Goal: Task Accomplishment & Management: Complete application form

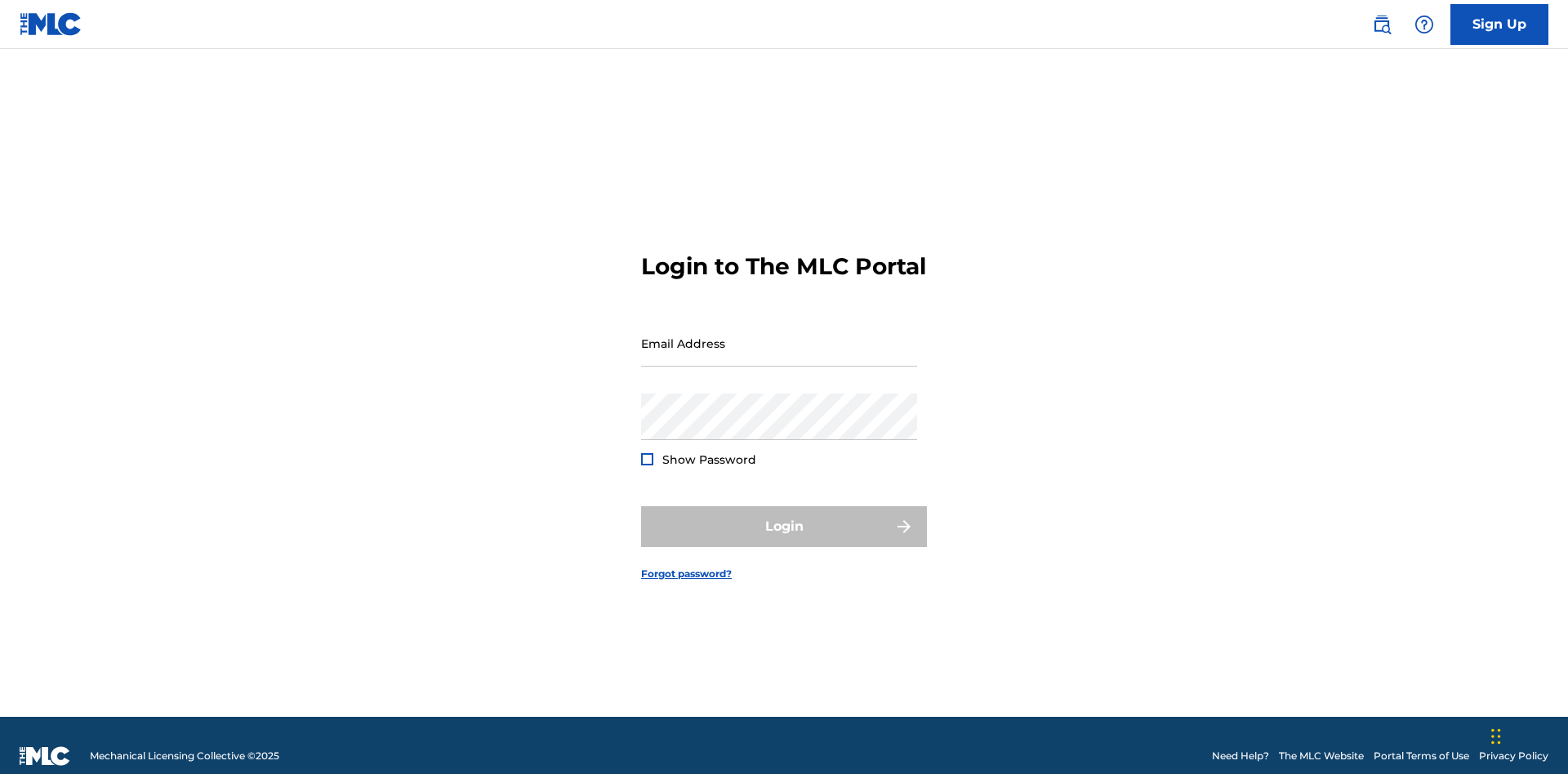
scroll to position [21, 0]
click at [779, 335] on input "Email Address" at bounding box center [779, 343] width 276 height 47
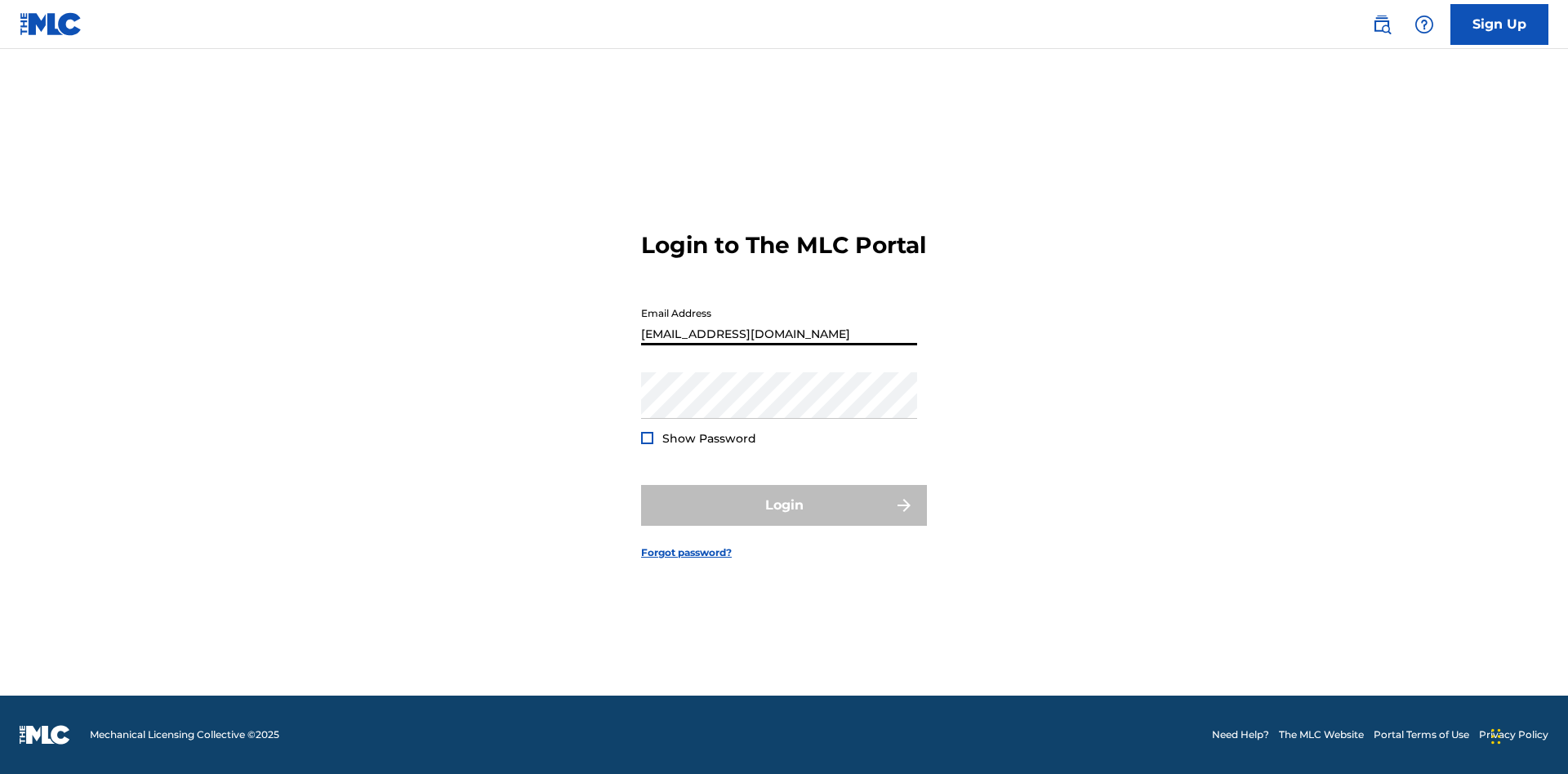
type input "[EMAIL_ADDRESS][DOMAIN_NAME]"
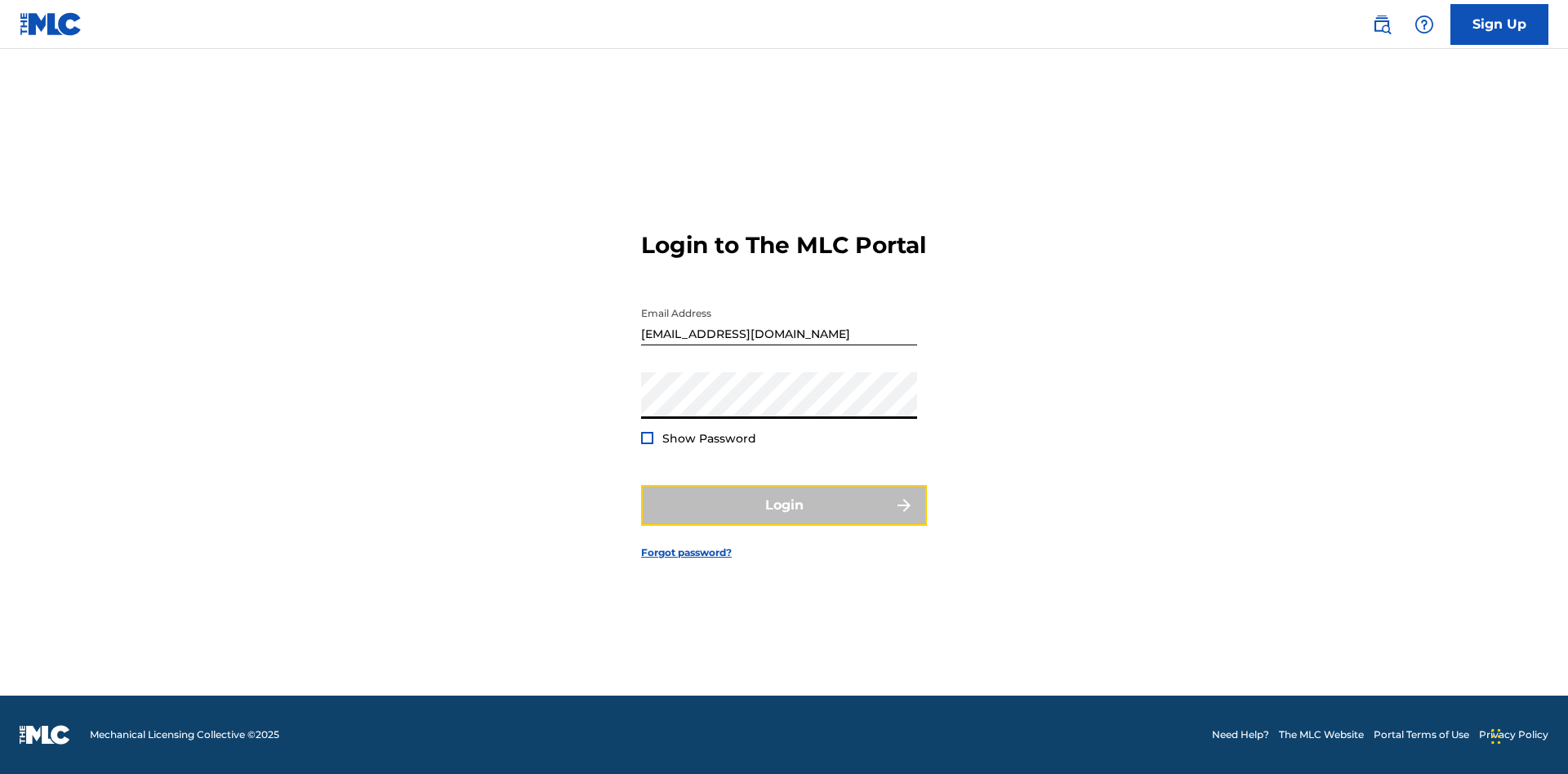
click at [784, 520] on button "Login" at bounding box center [784, 506] width 286 height 41
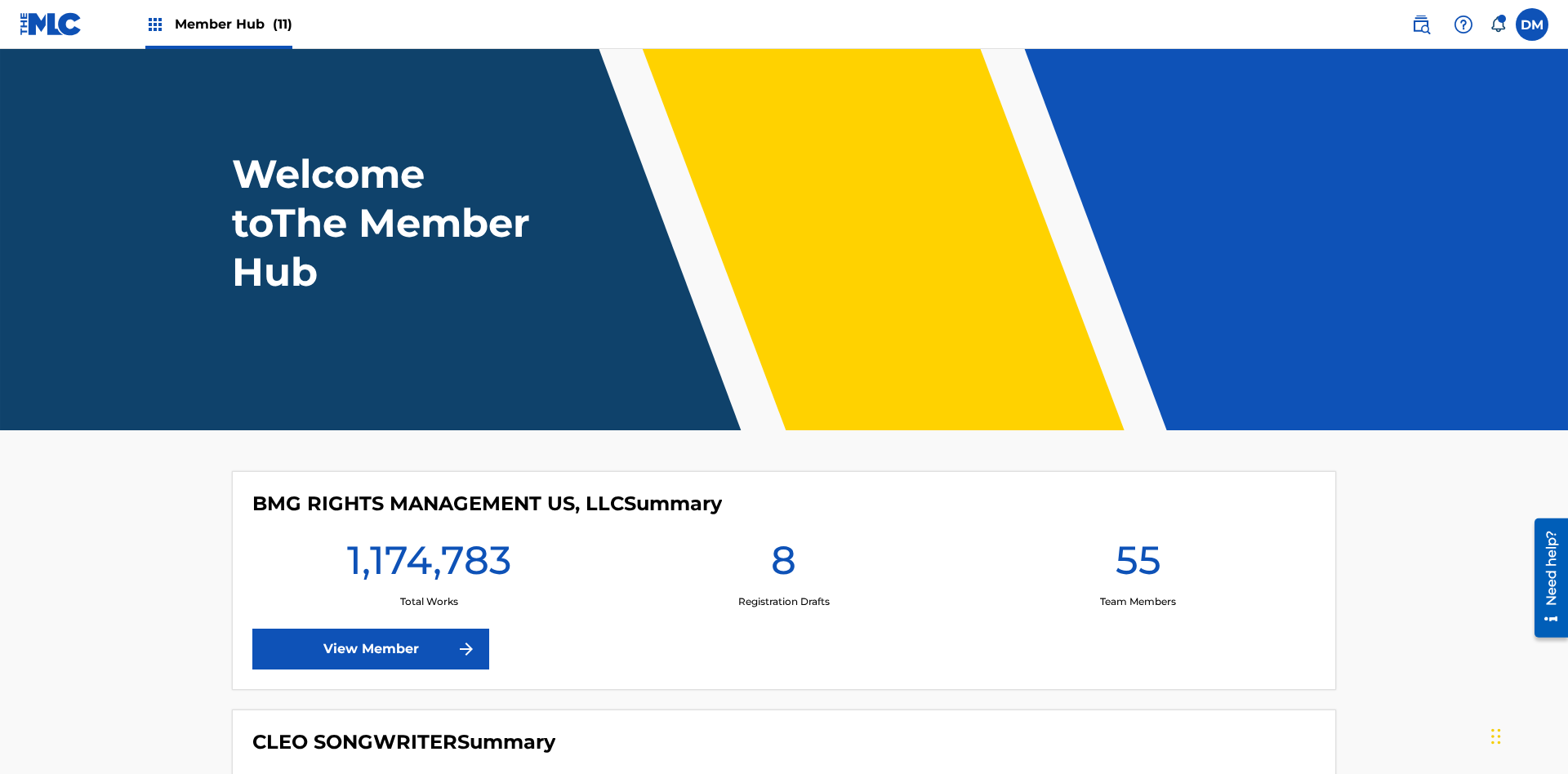
click at [233, 24] on span "Member Hub (11)" at bounding box center [234, 24] width 118 height 18
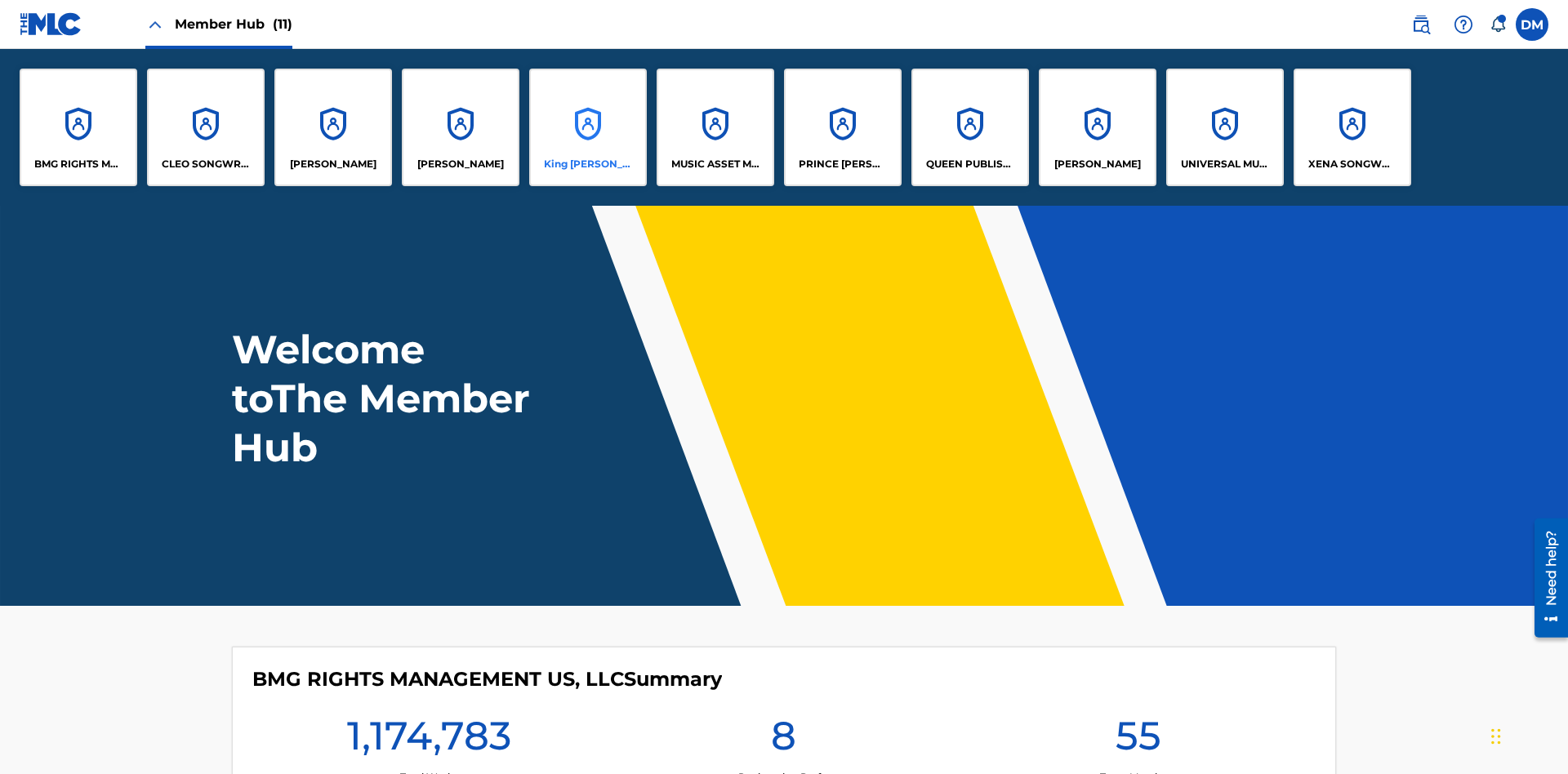
click at [587, 164] on p "King [PERSON_NAME]" at bounding box center [588, 164] width 89 height 15
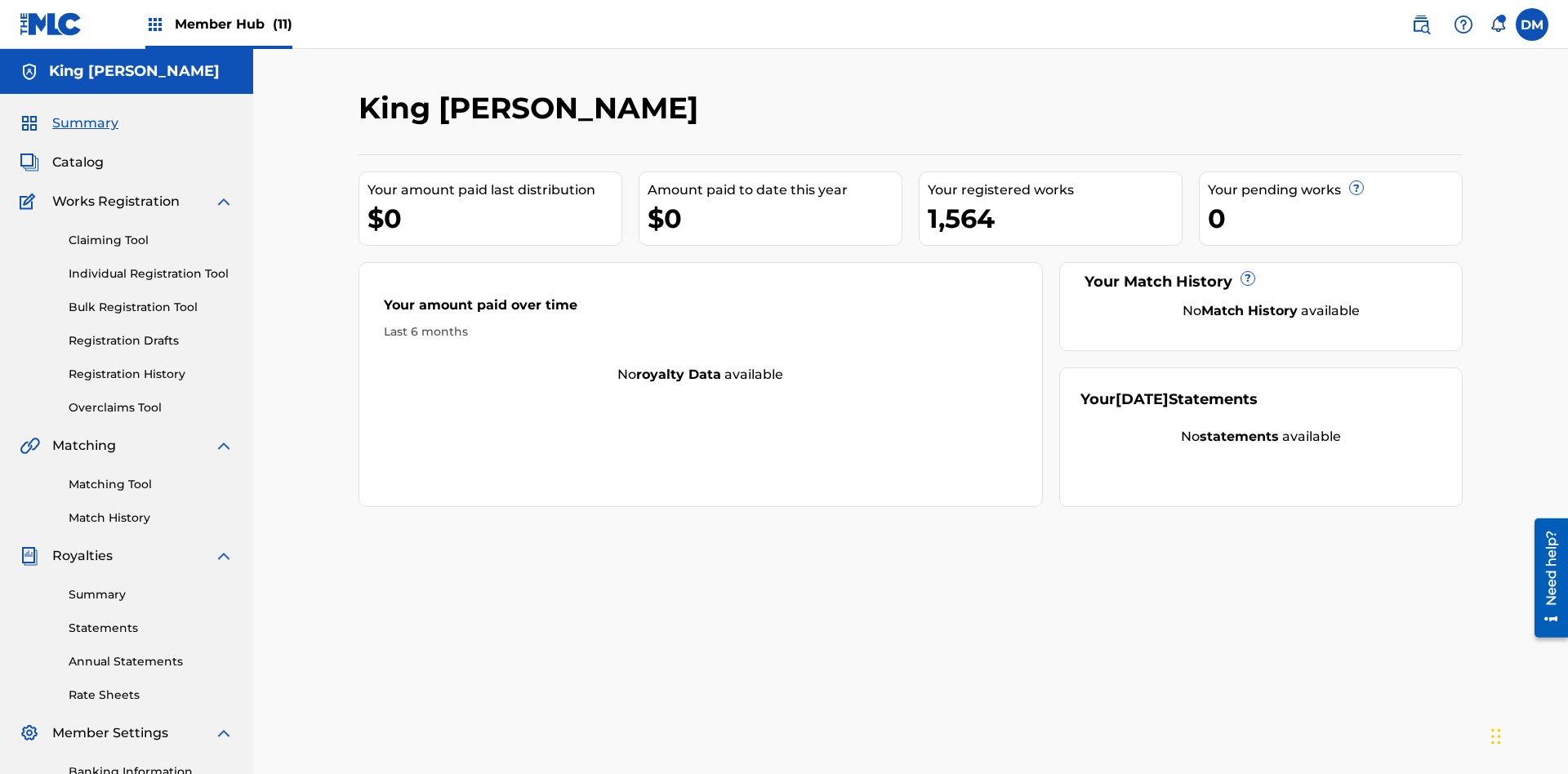
scroll to position [168, 0]
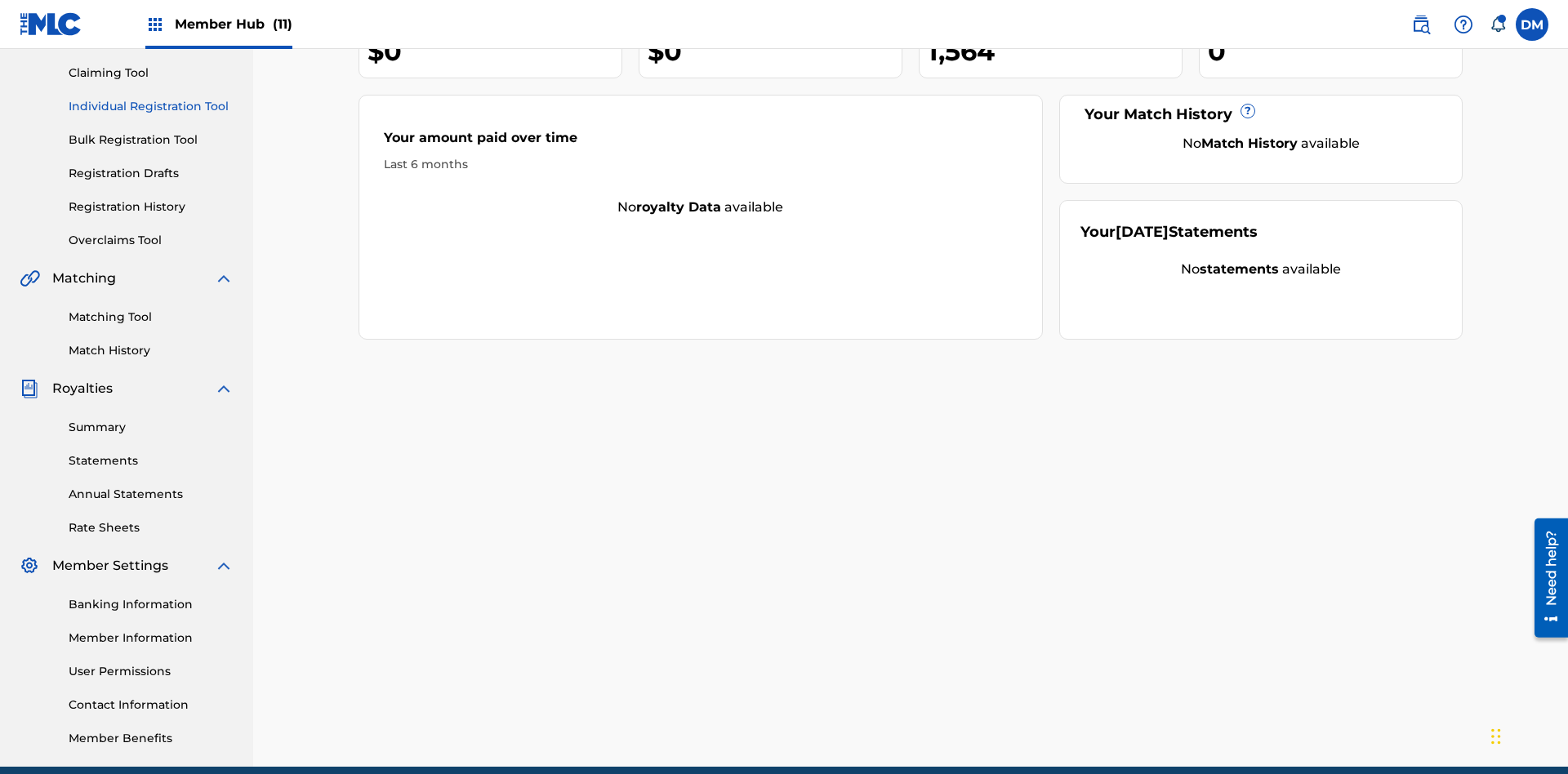
click at [151, 106] on link "Individual Registration Tool" at bounding box center [150, 106] width 165 height 18
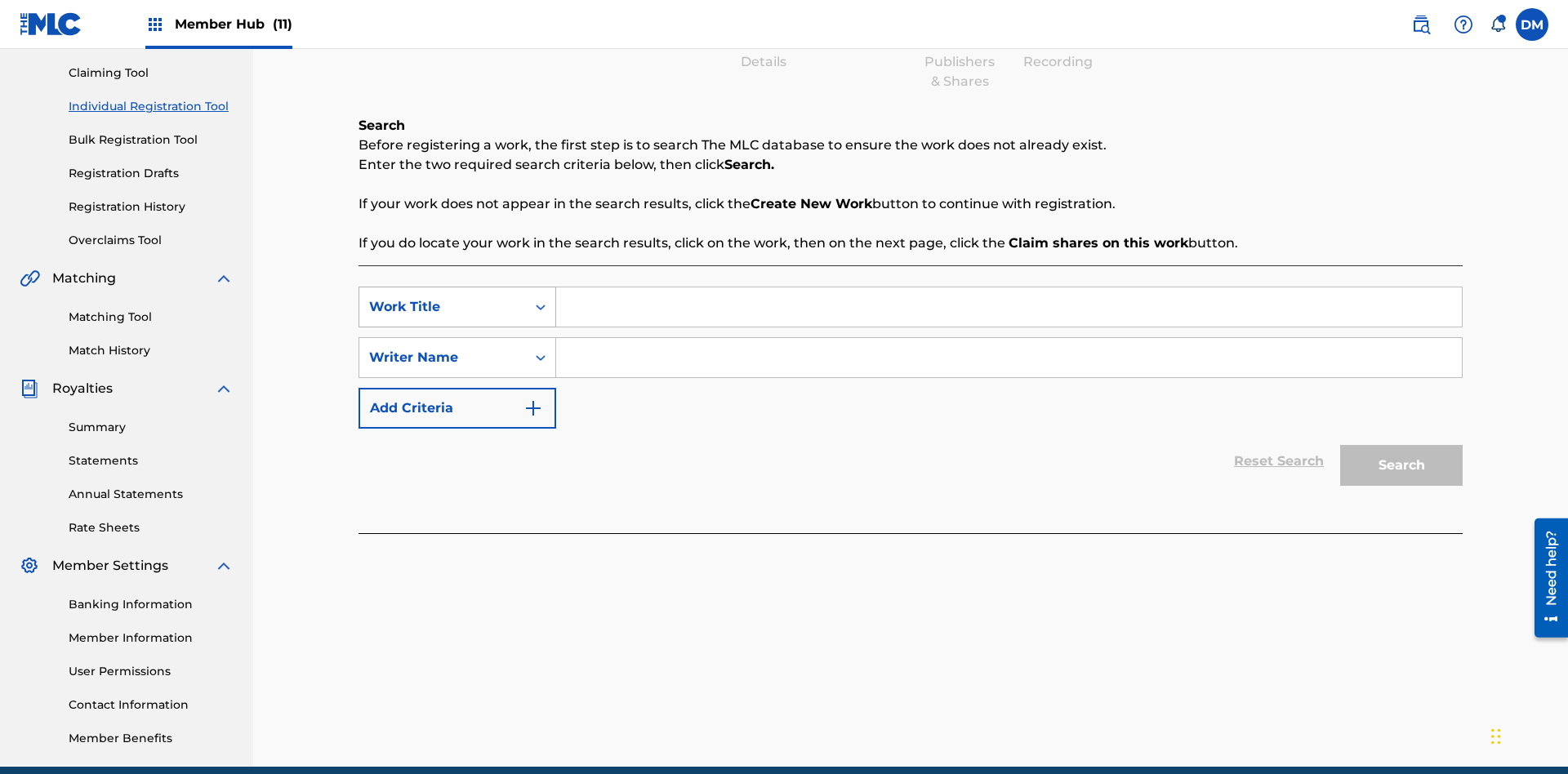
click at [442, 298] on div "Work Title" at bounding box center [443, 307] width 147 height 19
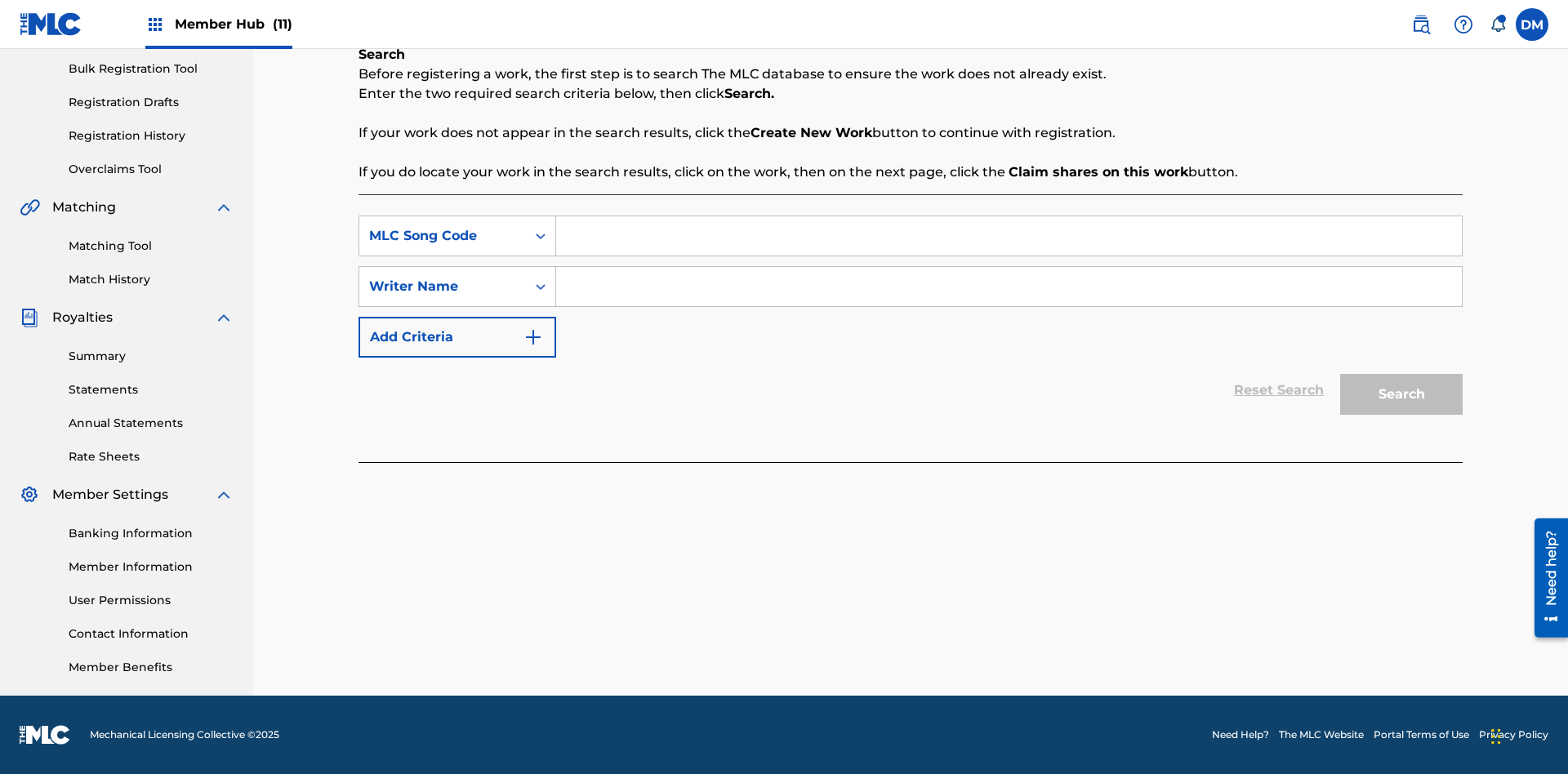
click at [442, 287] on div "Writer Name" at bounding box center [443, 286] width 147 height 19
click at [1009, 236] on input "Search Form" at bounding box center [1009, 236] width 906 height 40
type input "RB0ZQR"
click at [1401, 394] on button "Search" at bounding box center [1401, 394] width 123 height 41
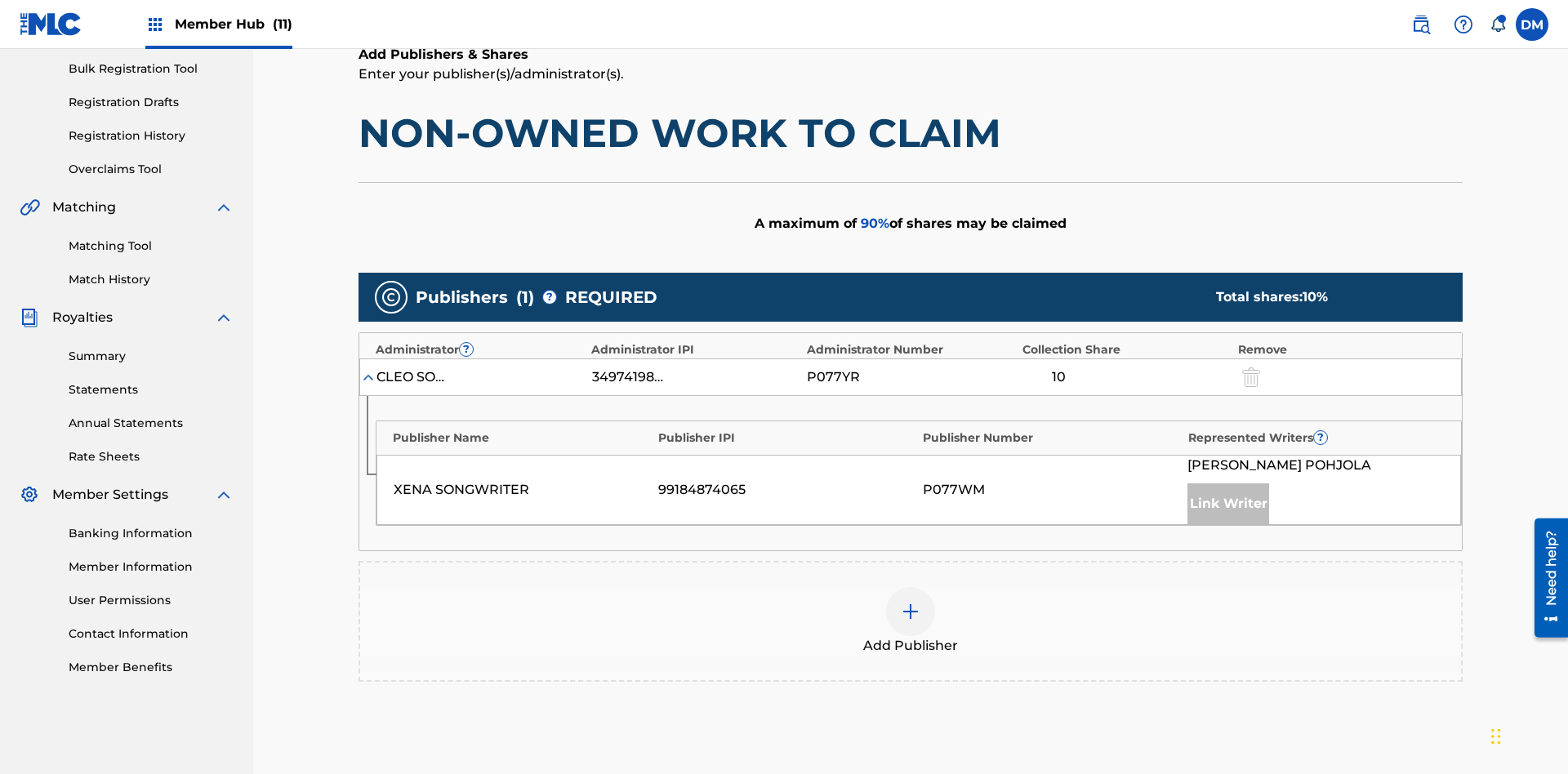
click at [910, 602] on img at bounding box center [910, 611] width 19 height 19
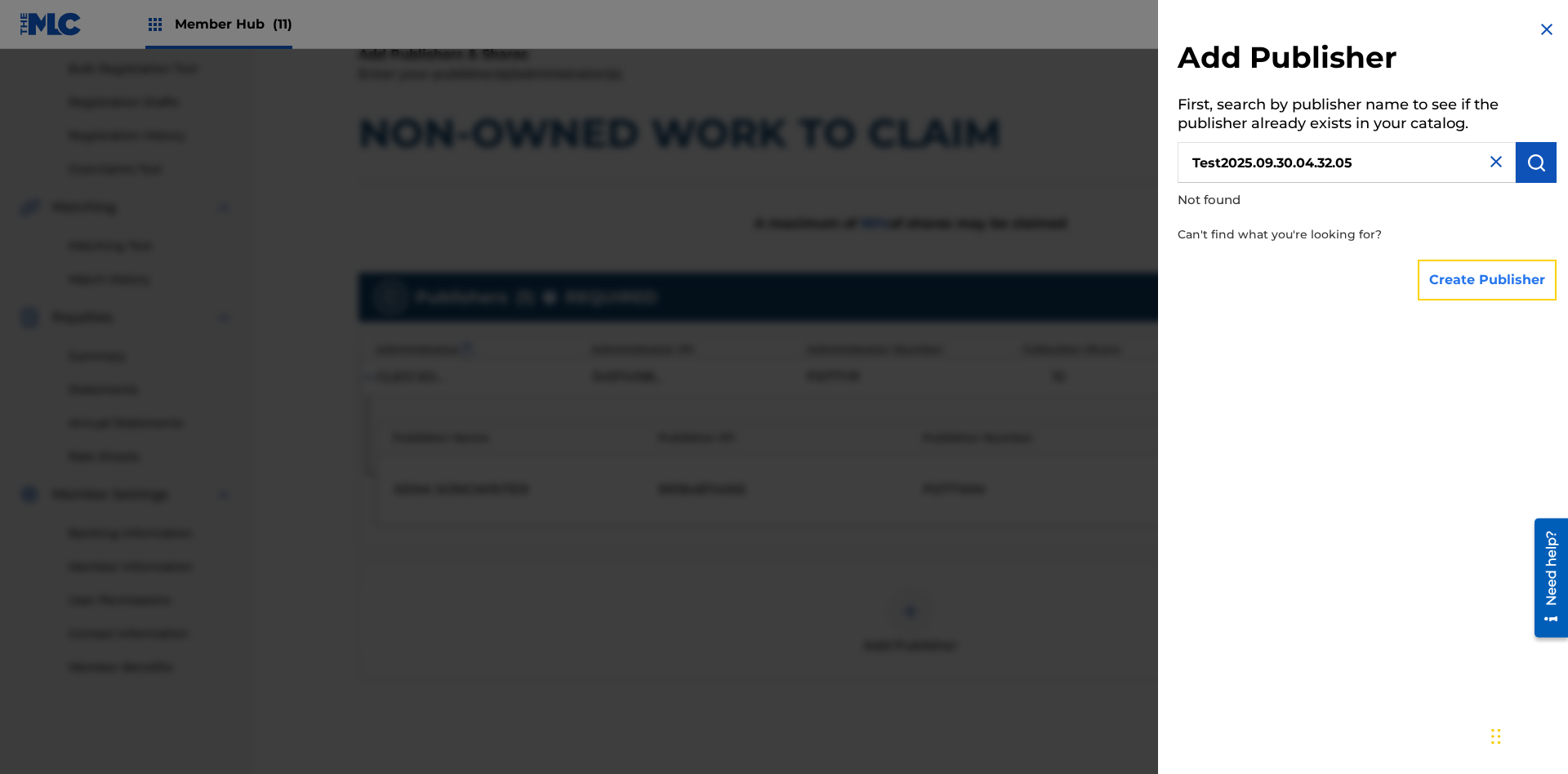
click at [1488, 279] on button "Create Publisher" at bounding box center [1487, 280] width 139 height 41
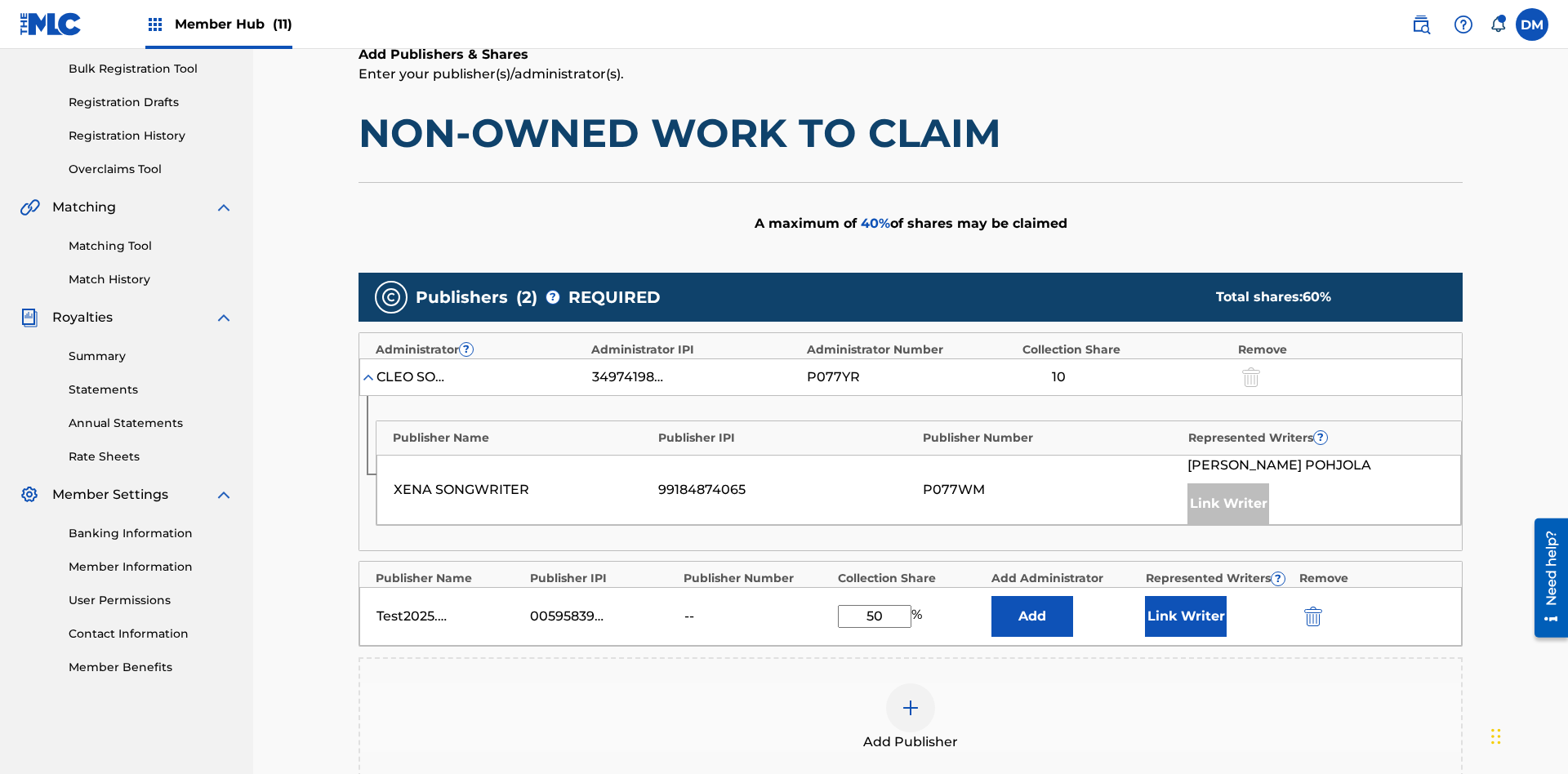
scroll to position [507, 0]
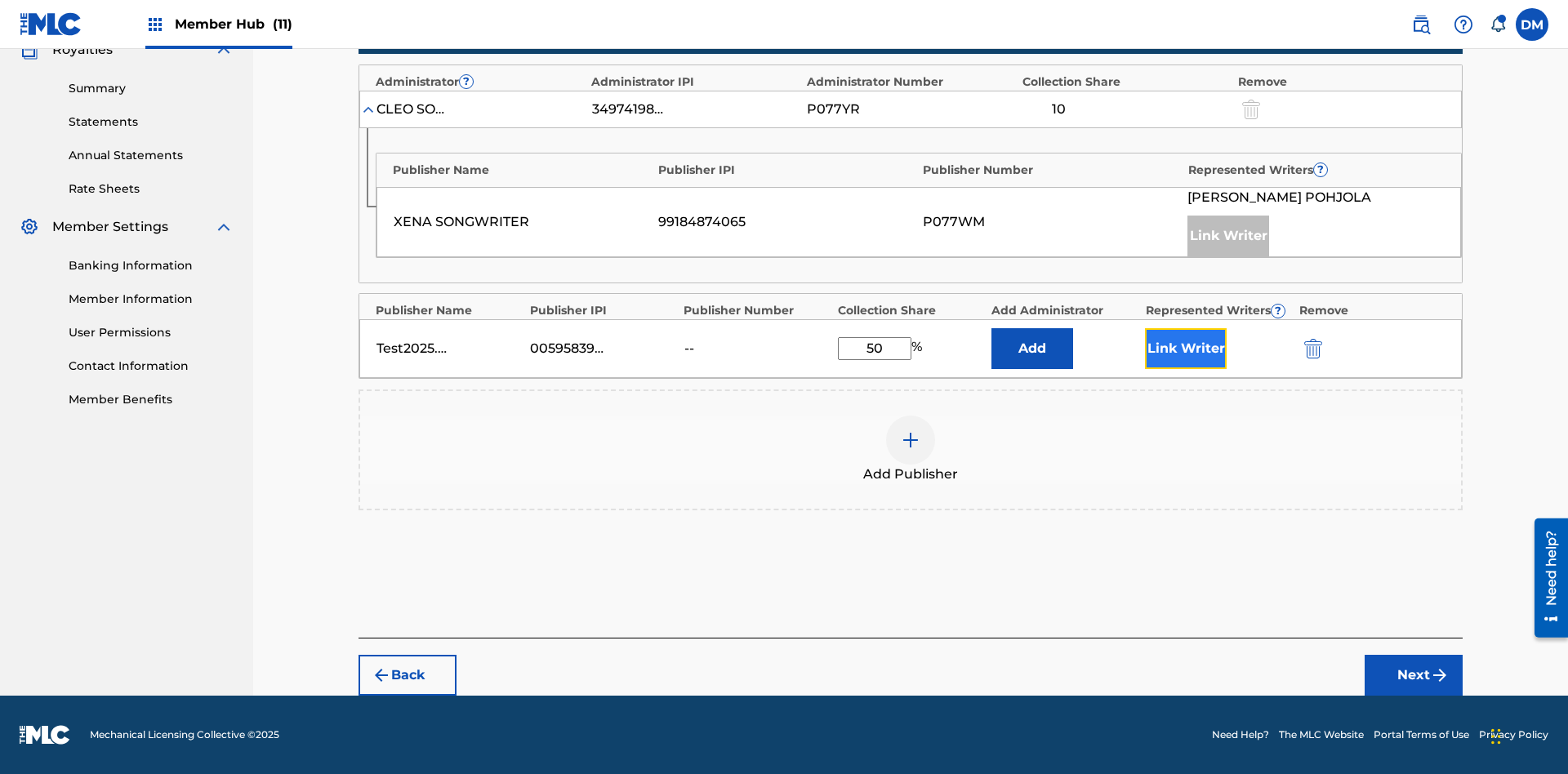
click at [1186, 348] on button "Link Writer" at bounding box center [1186, 348] width 82 height 41
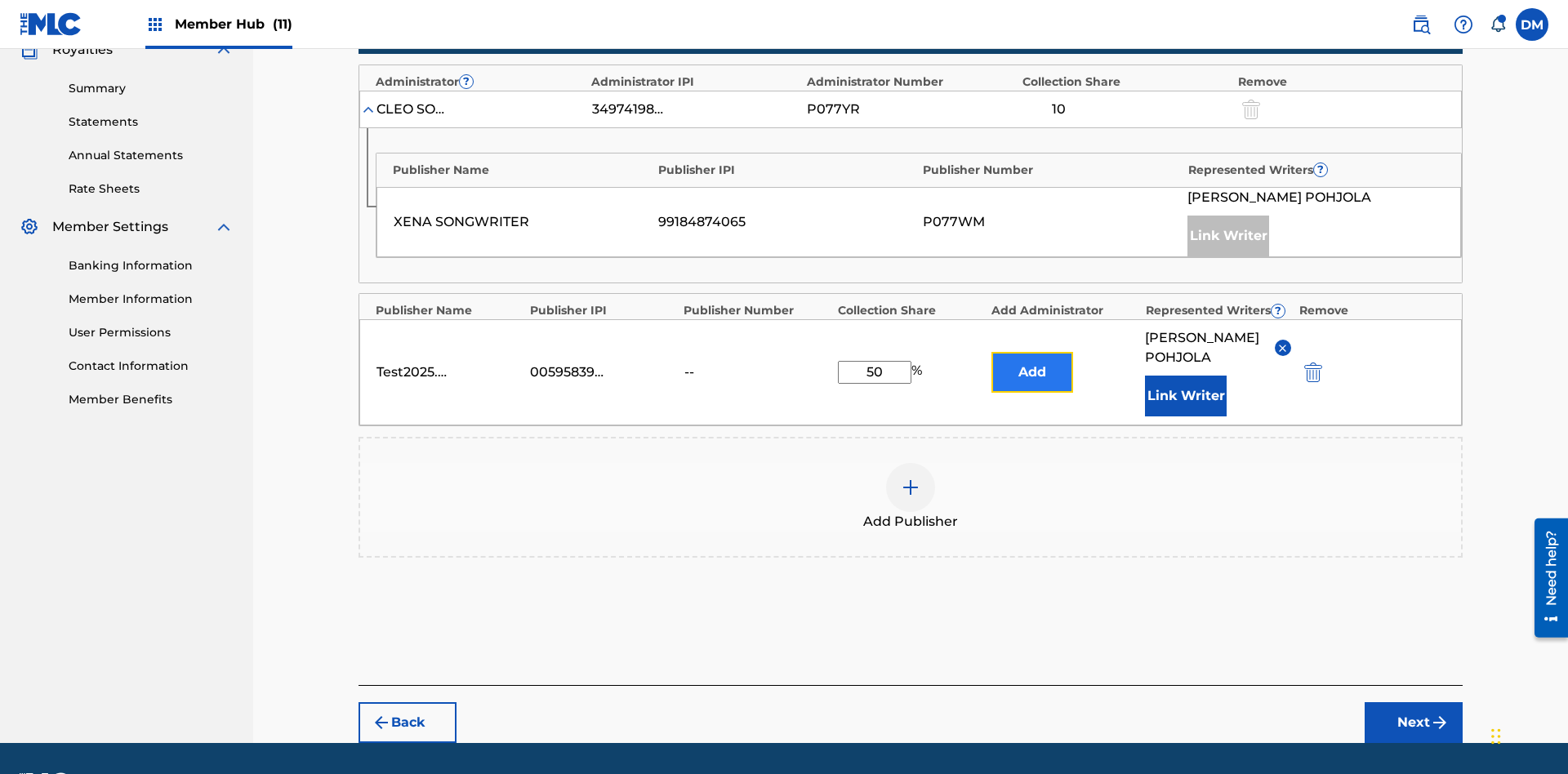
click at [1032, 352] on button "Add" at bounding box center [1032, 372] width 82 height 41
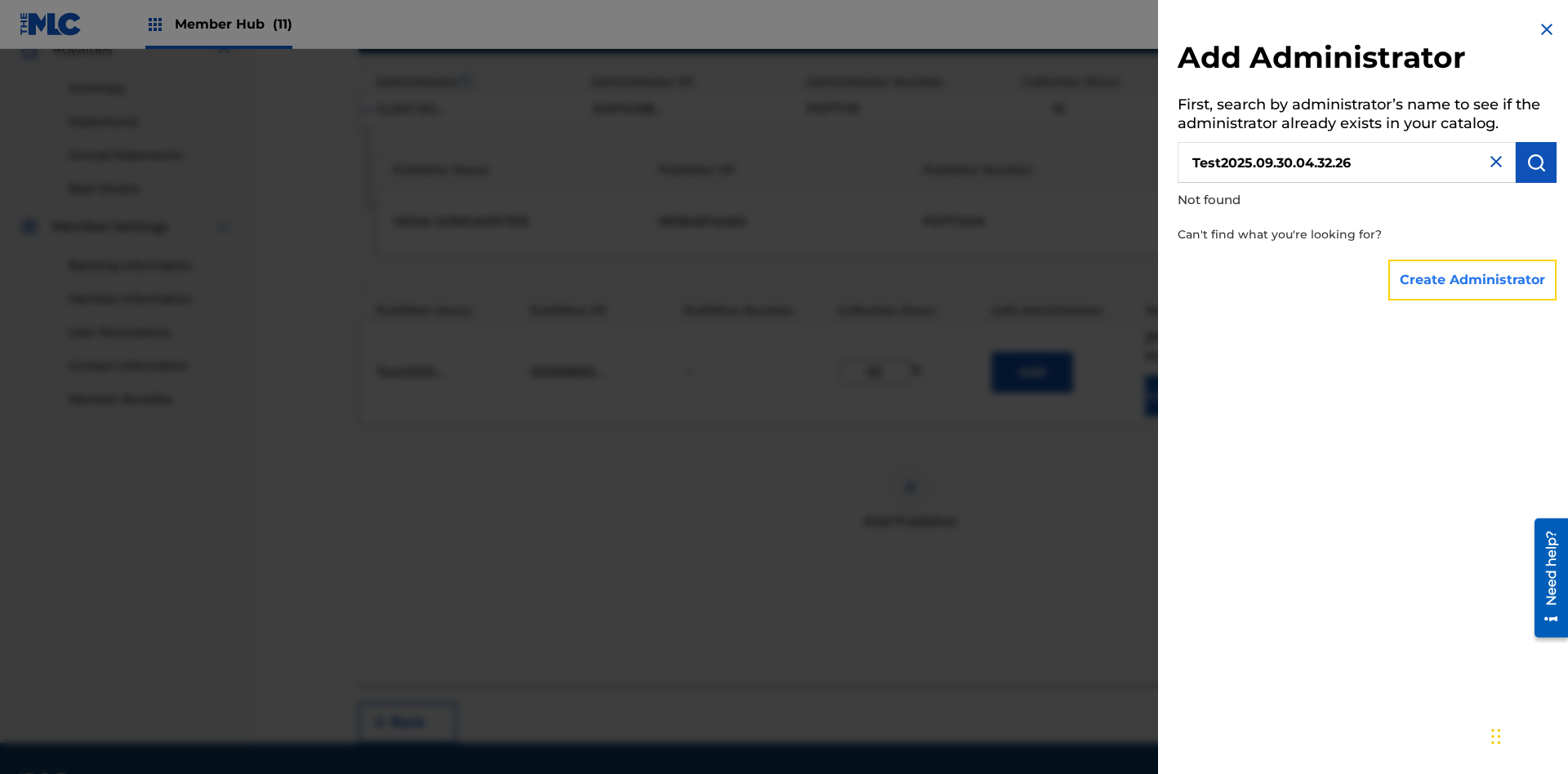
click at [1473, 279] on button "Create Administrator" at bounding box center [1472, 280] width 169 height 41
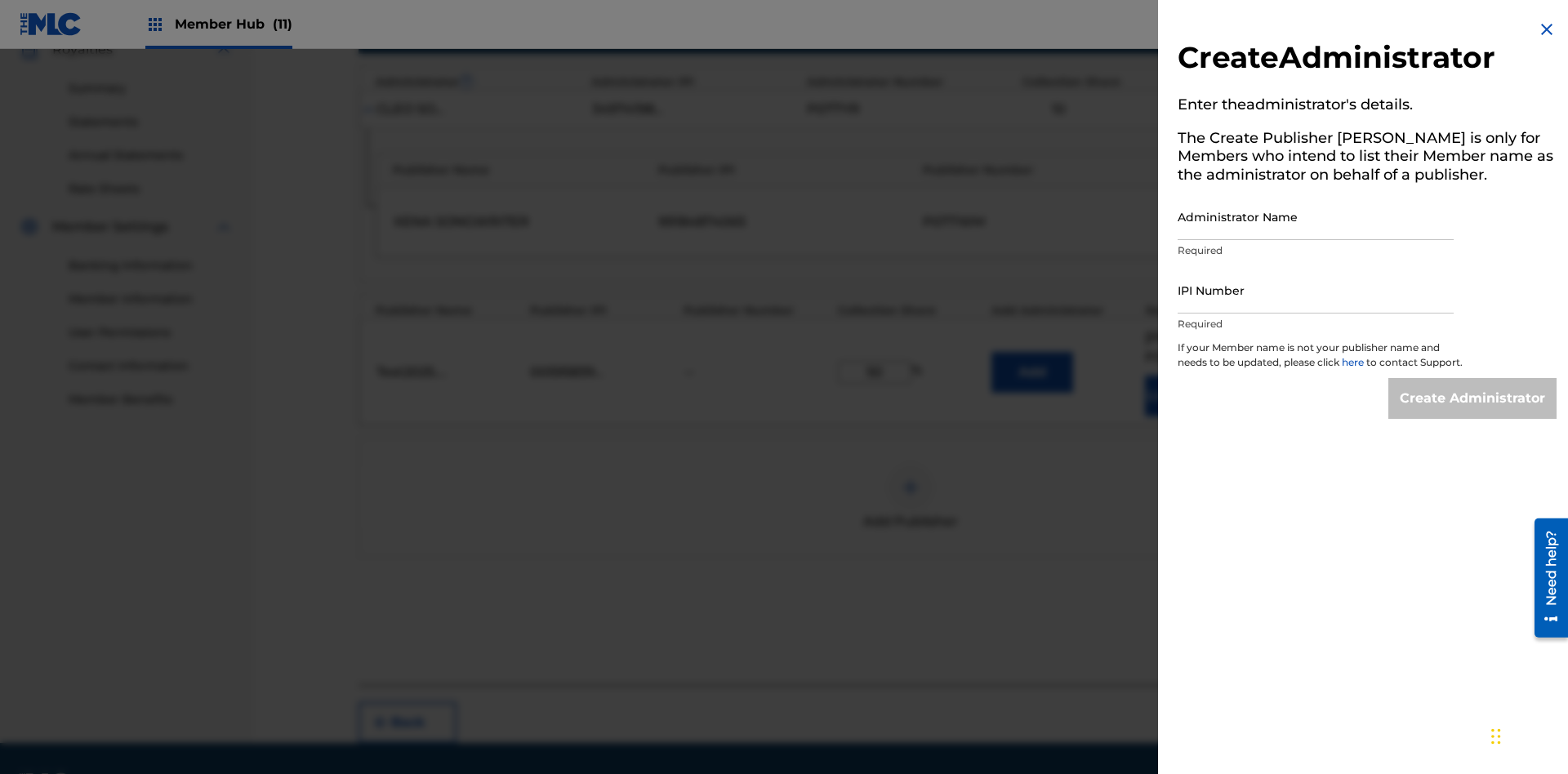
click at [1316, 217] on input "Administrator Name" at bounding box center [1316, 217] width 276 height 47
click at [1316, 290] on input "IPI Number" at bounding box center [1316, 290] width 276 height 47
click at [1473, 414] on input "Create Administrator" at bounding box center [1472, 398] width 169 height 41
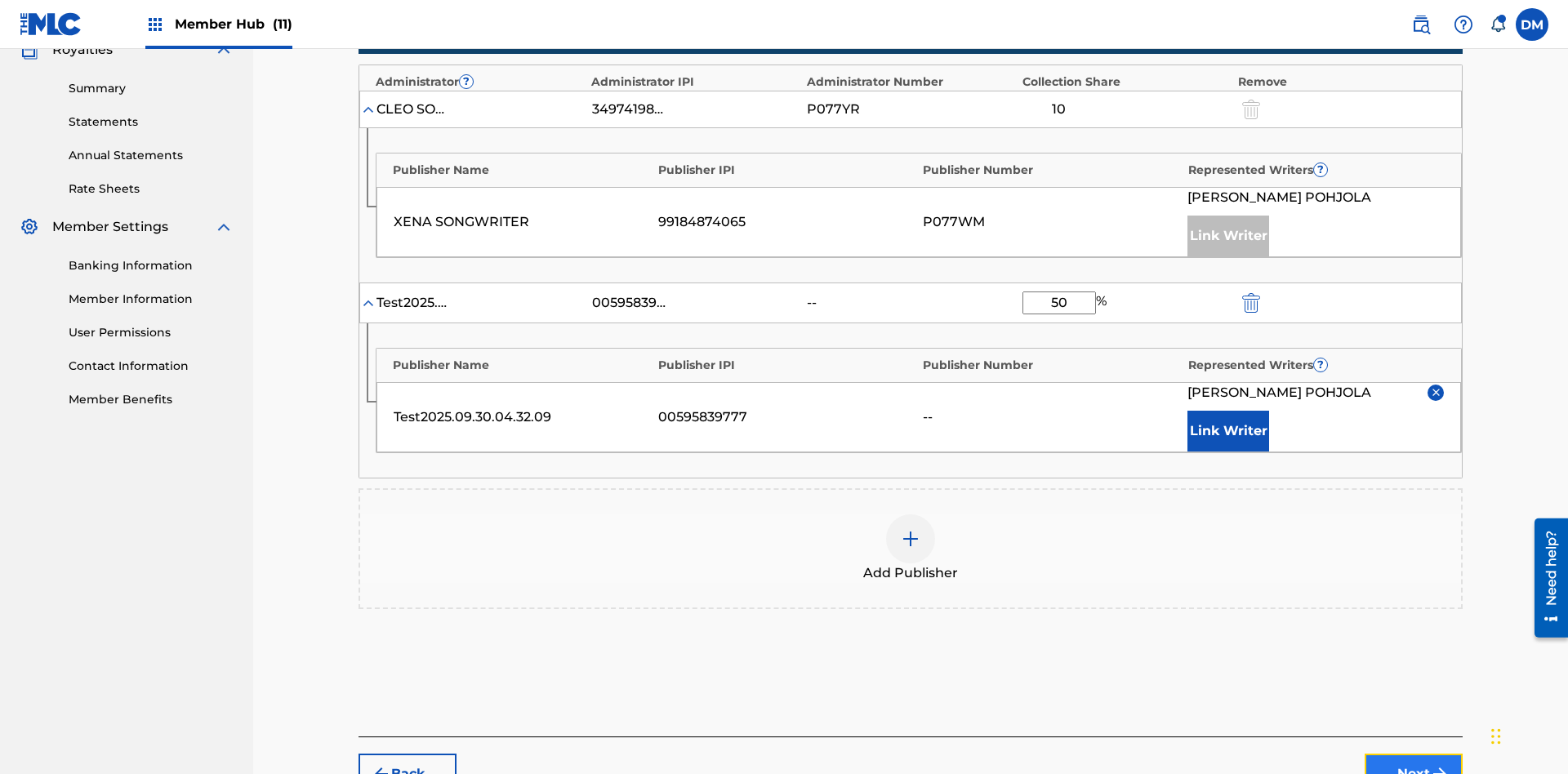
click at [1413, 754] on button "Next" at bounding box center [1413, 774] width 98 height 41
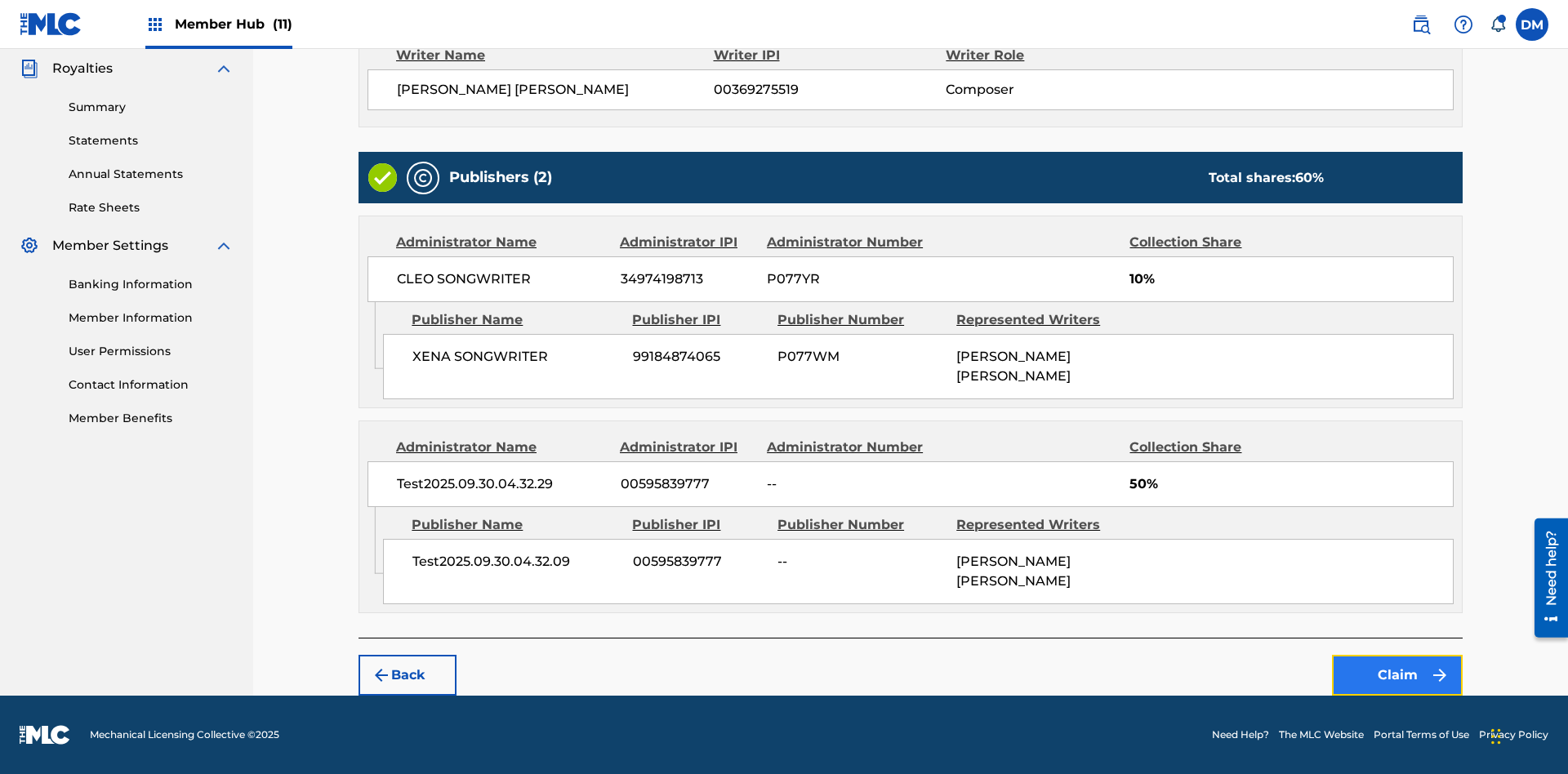
click at [1398, 675] on button "Claim" at bounding box center [1398, 675] width 131 height 41
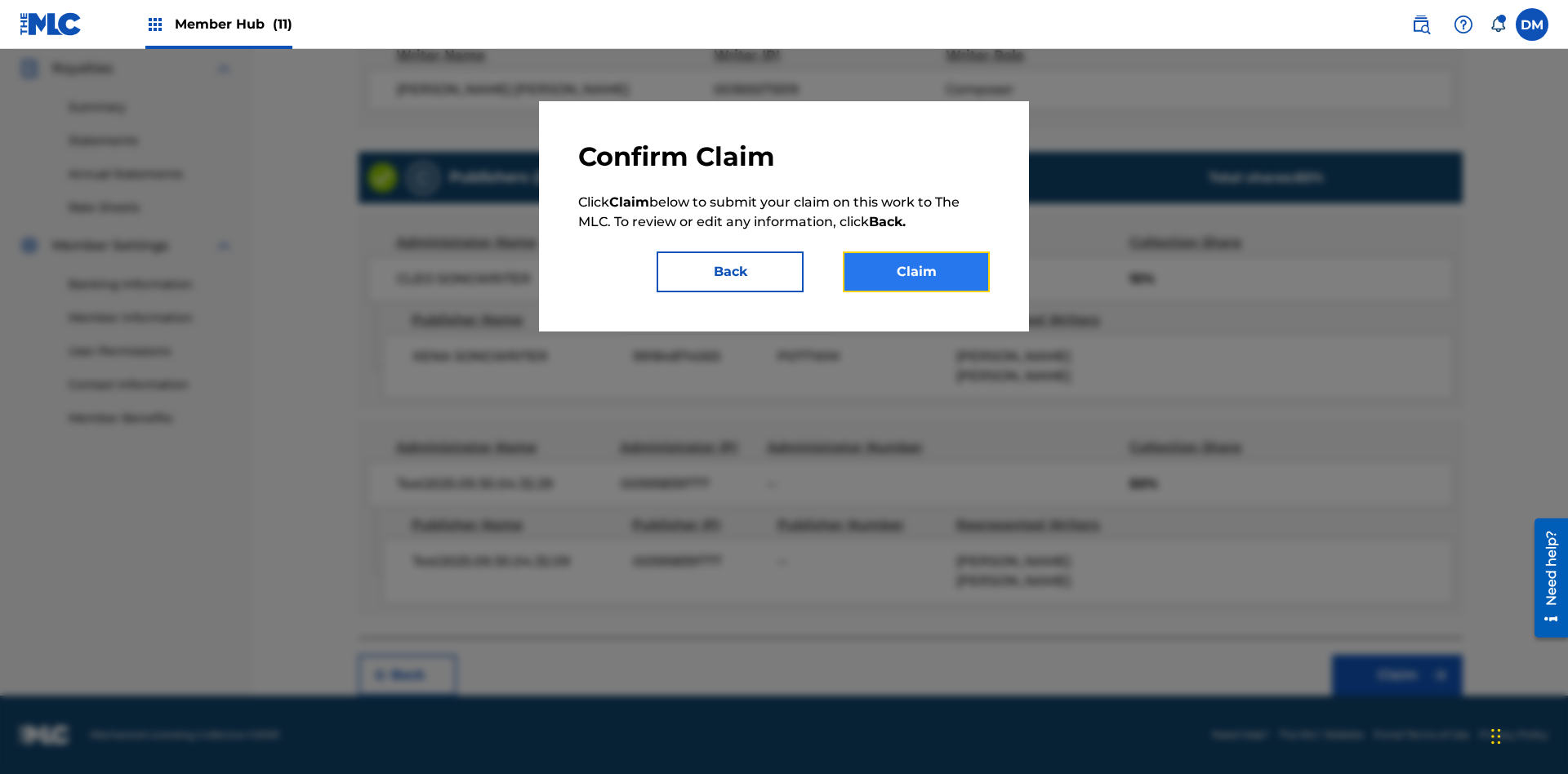
click at [917, 272] on button "Claim" at bounding box center [917, 272] width 147 height 41
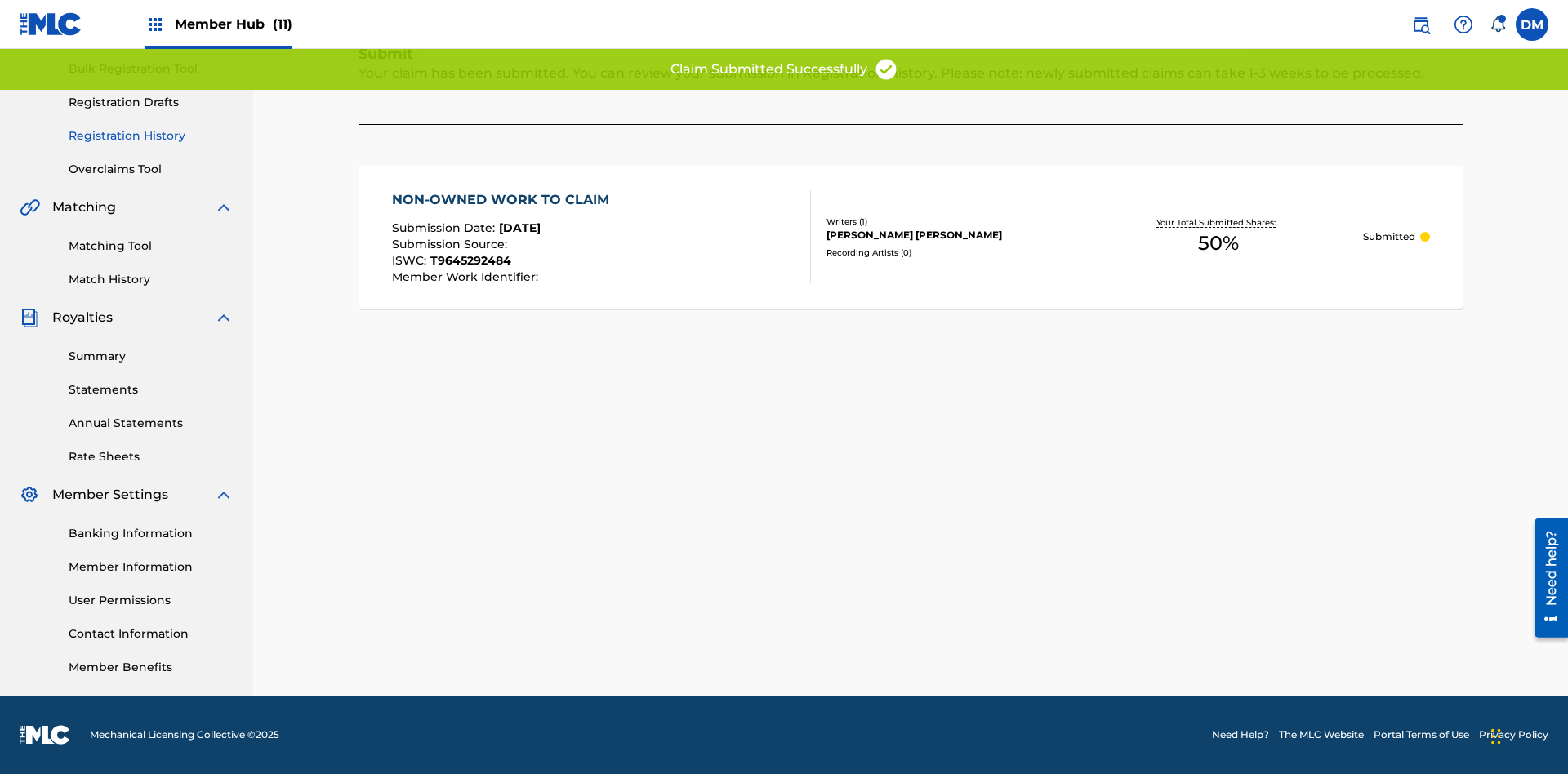
click at [151, 135] on link "Registration History" at bounding box center [150, 135] width 165 height 18
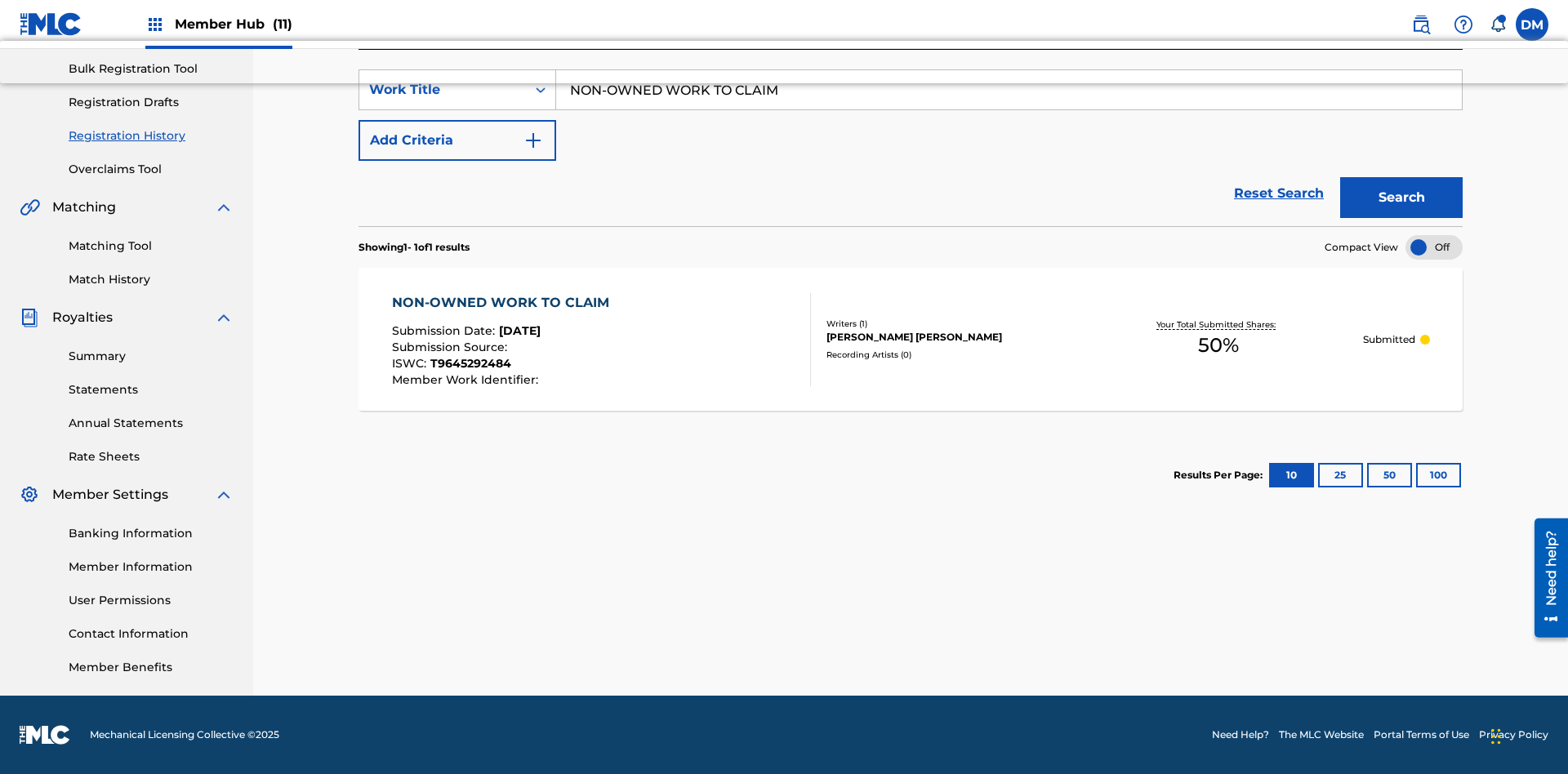
click at [910, 339] on div "[PERSON_NAME] [PERSON_NAME]" at bounding box center [950, 337] width 247 height 15
